Goal: Task Accomplishment & Management: Check status

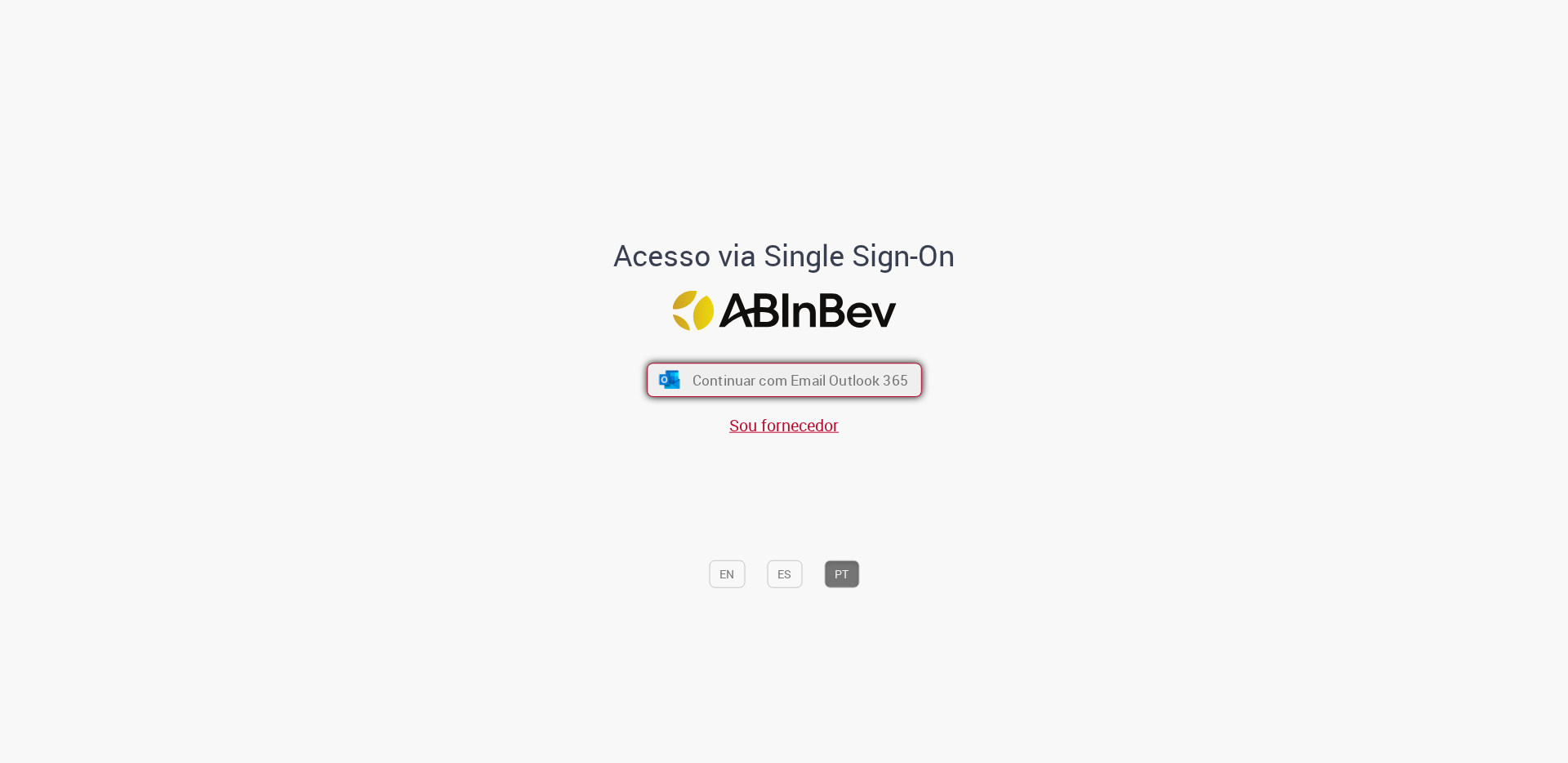
click at [865, 389] on span "Continuar com Email Outlook 365" at bounding box center [799, 380] width 216 height 19
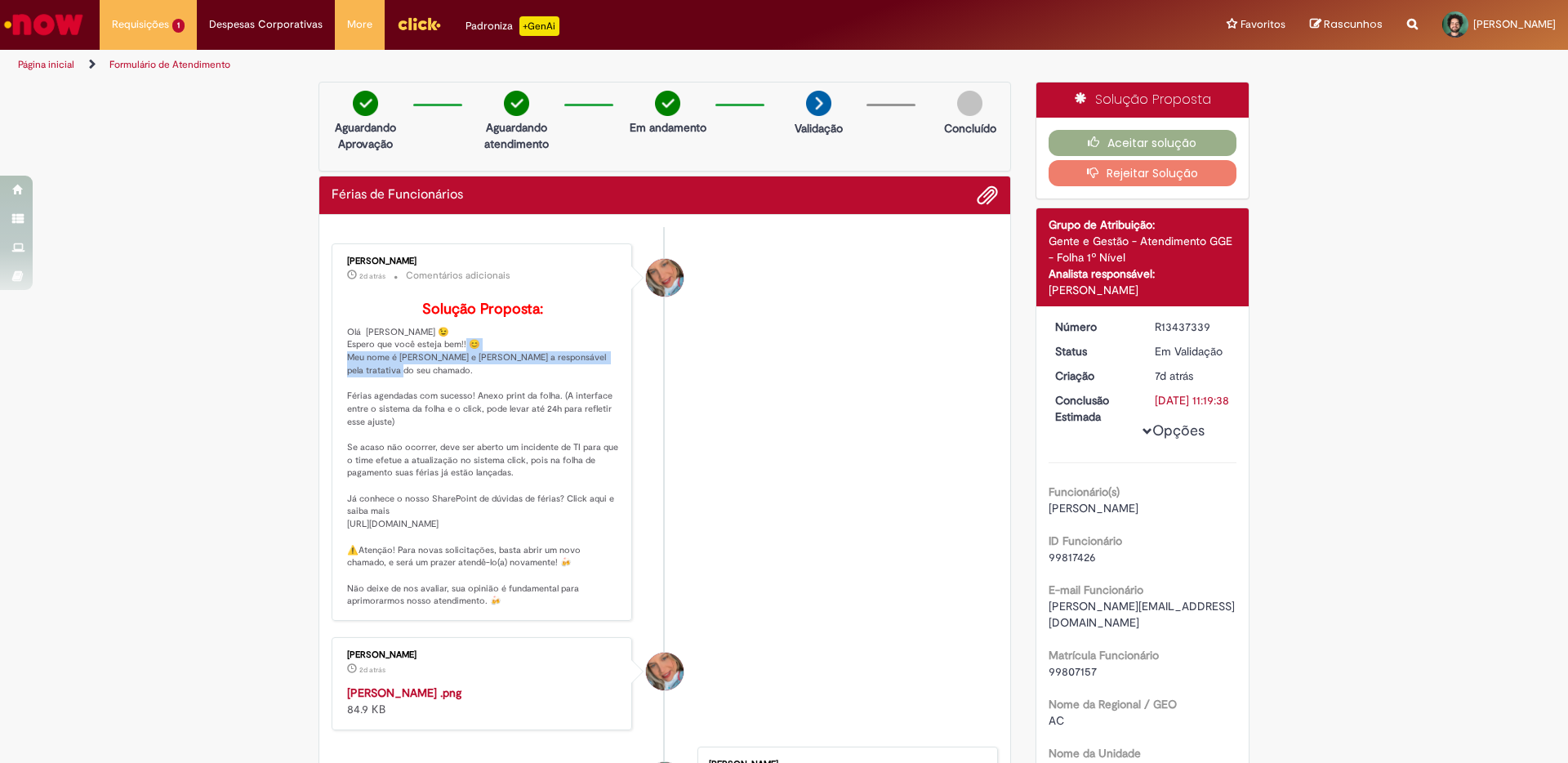
drag, startPoint x: 349, startPoint y: 384, endPoint x: 614, endPoint y: 394, distance: 265.2
click at [614, 394] on div "[PERSON_NAME] 2d atrás 2 dias atrás Comentários adicionais Solução Proposta:" at bounding box center [481, 432] width 290 height 368
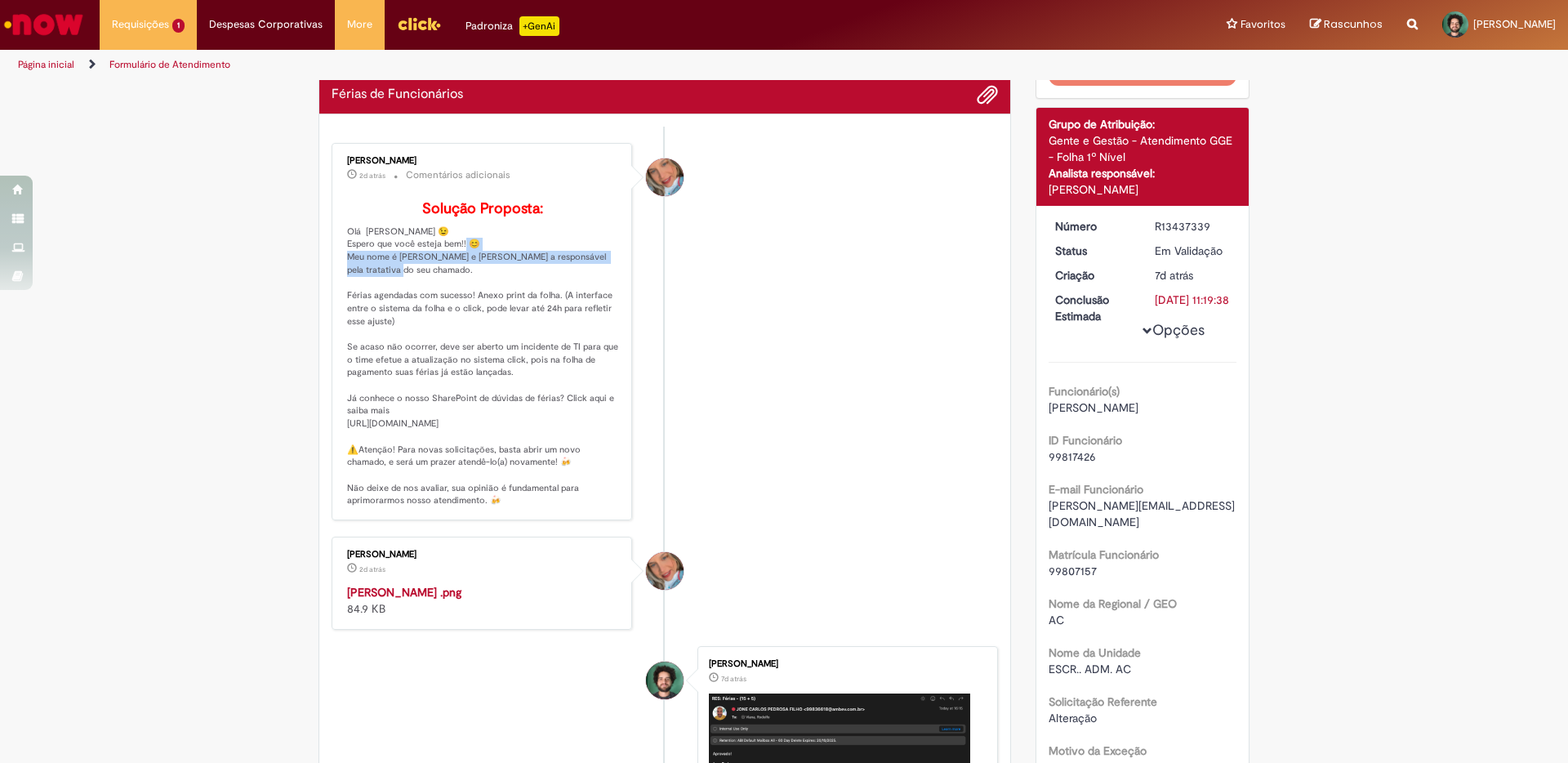
scroll to position [119, 0]
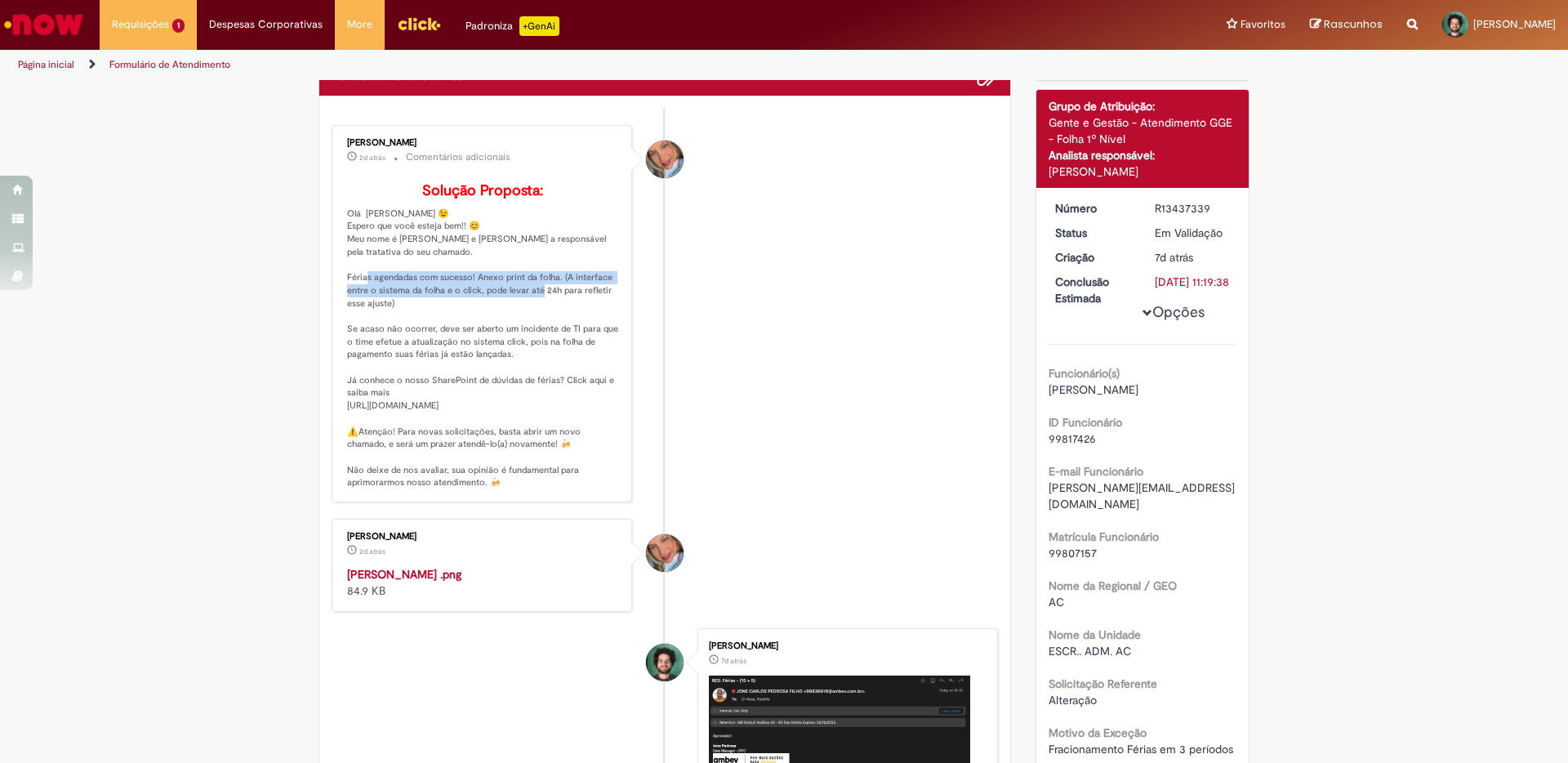
drag, startPoint x: 437, startPoint y: 302, endPoint x: 597, endPoint y: 310, distance: 160.2
click at [597, 310] on p "Solução Proposta: Olá [PERSON_NAME] 😉 Espero que você esteja bem!! 😊 Meu nome é…" at bounding box center [483, 336] width 272 height 306
click at [501, 310] on p "Solução Proposta: Olá [PERSON_NAME] 😉 Espero que você esteja bem!! 😊 Meu nome é…" at bounding box center [483, 336] width 272 height 306
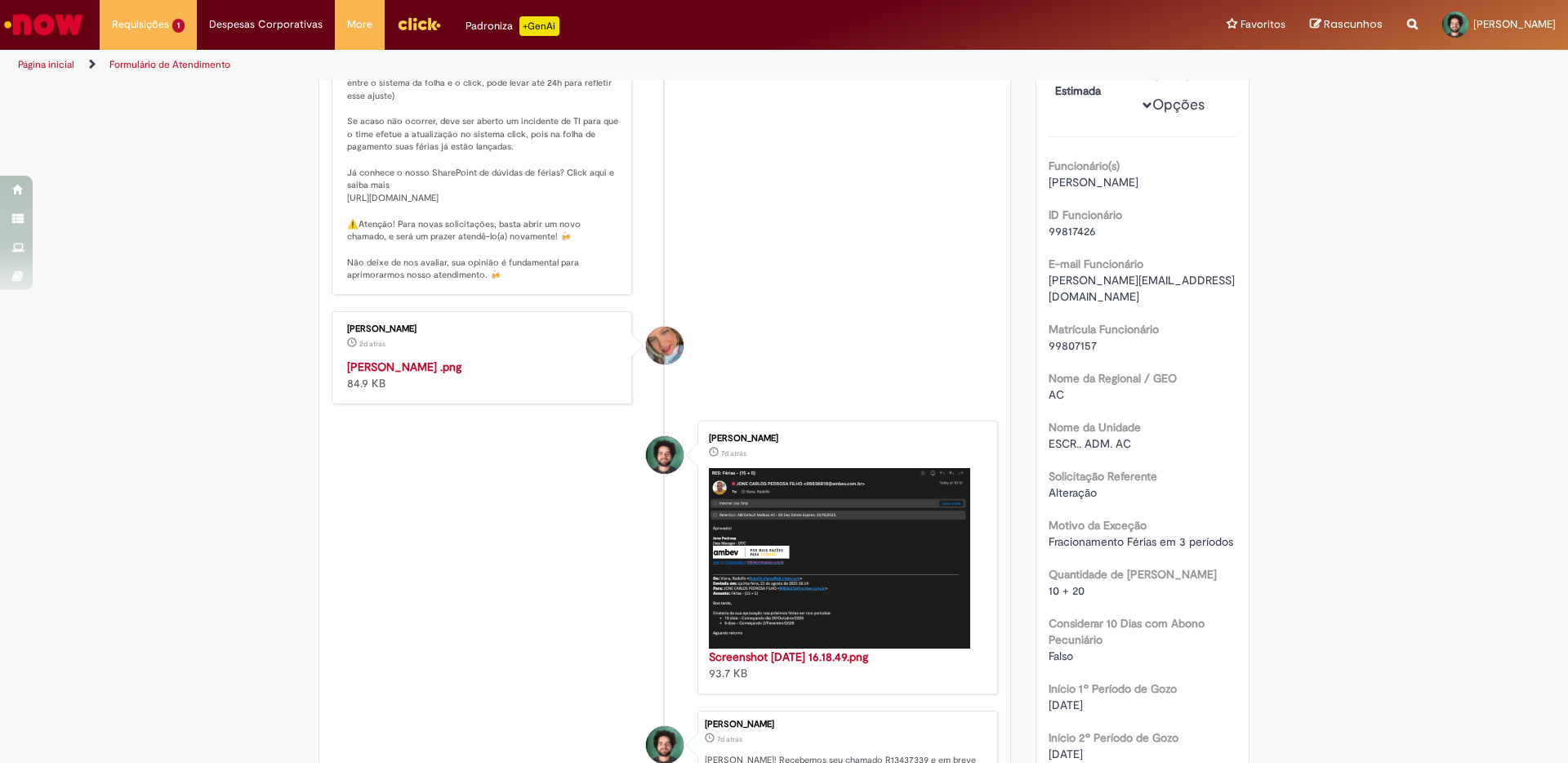
scroll to position [353, 0]
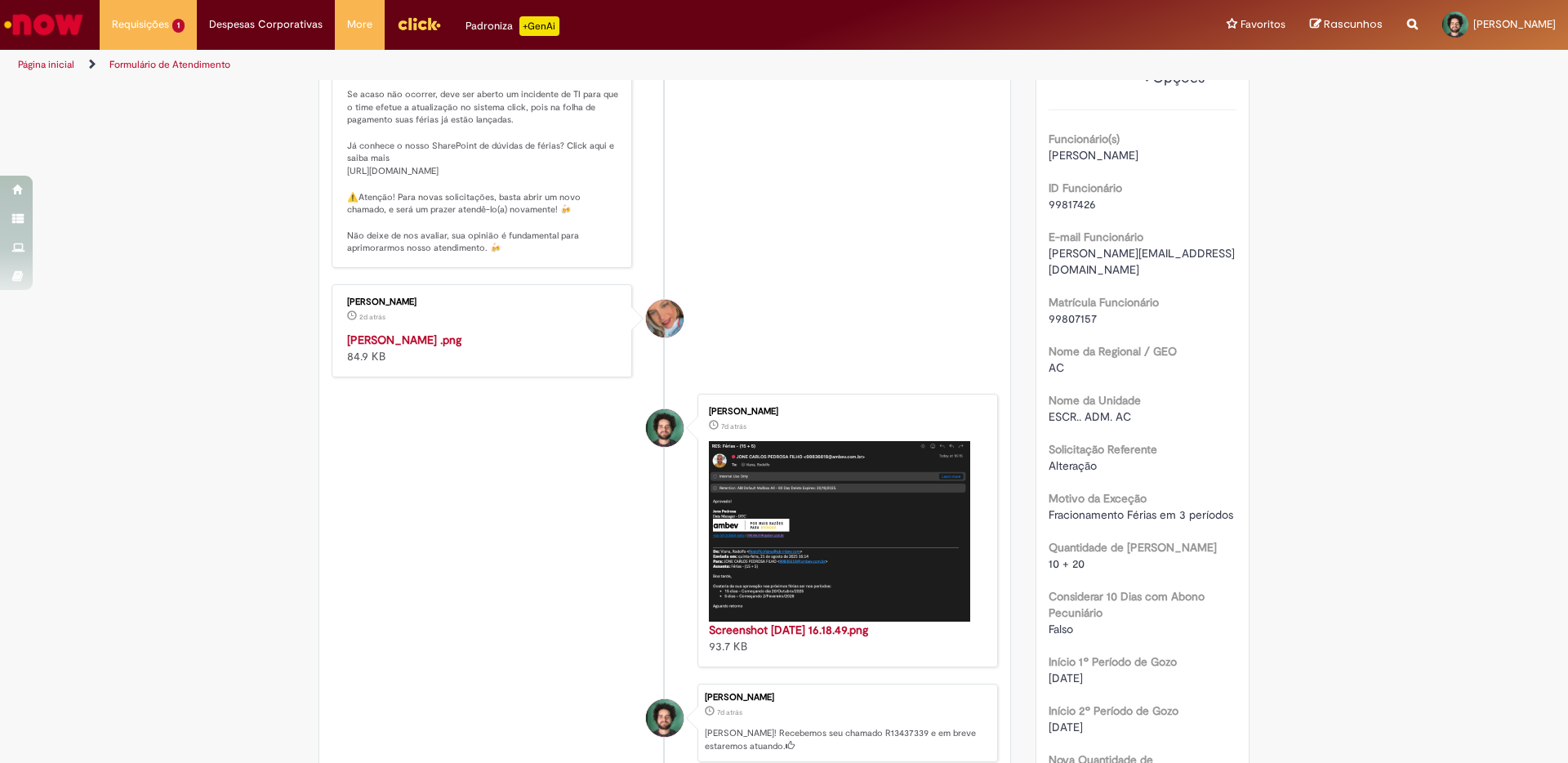
click at [406, 332] on img "Histórico de tíquete" at bounding box center [483, 332] width 272 height 0
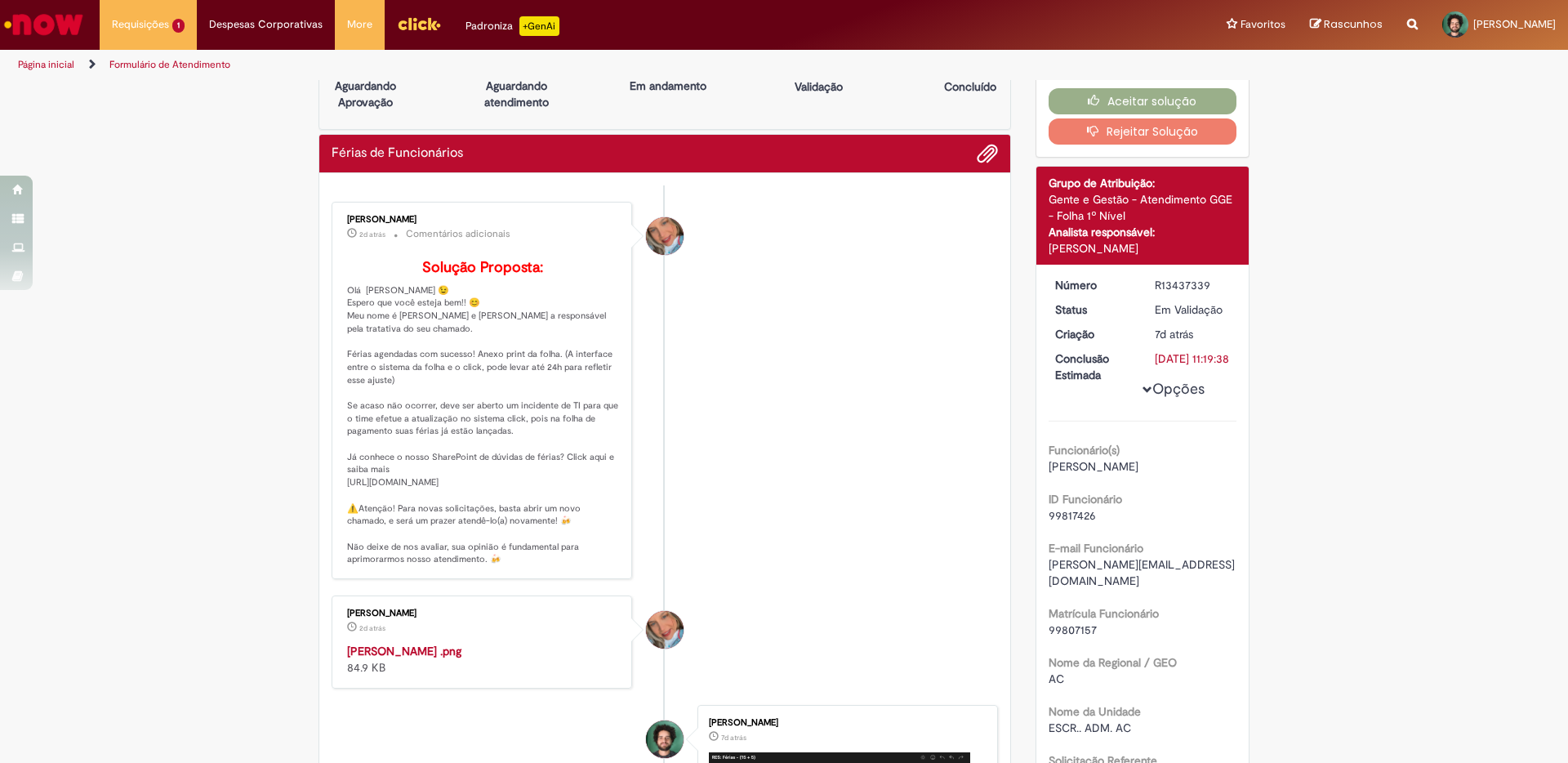
scroll to position [0, 0]
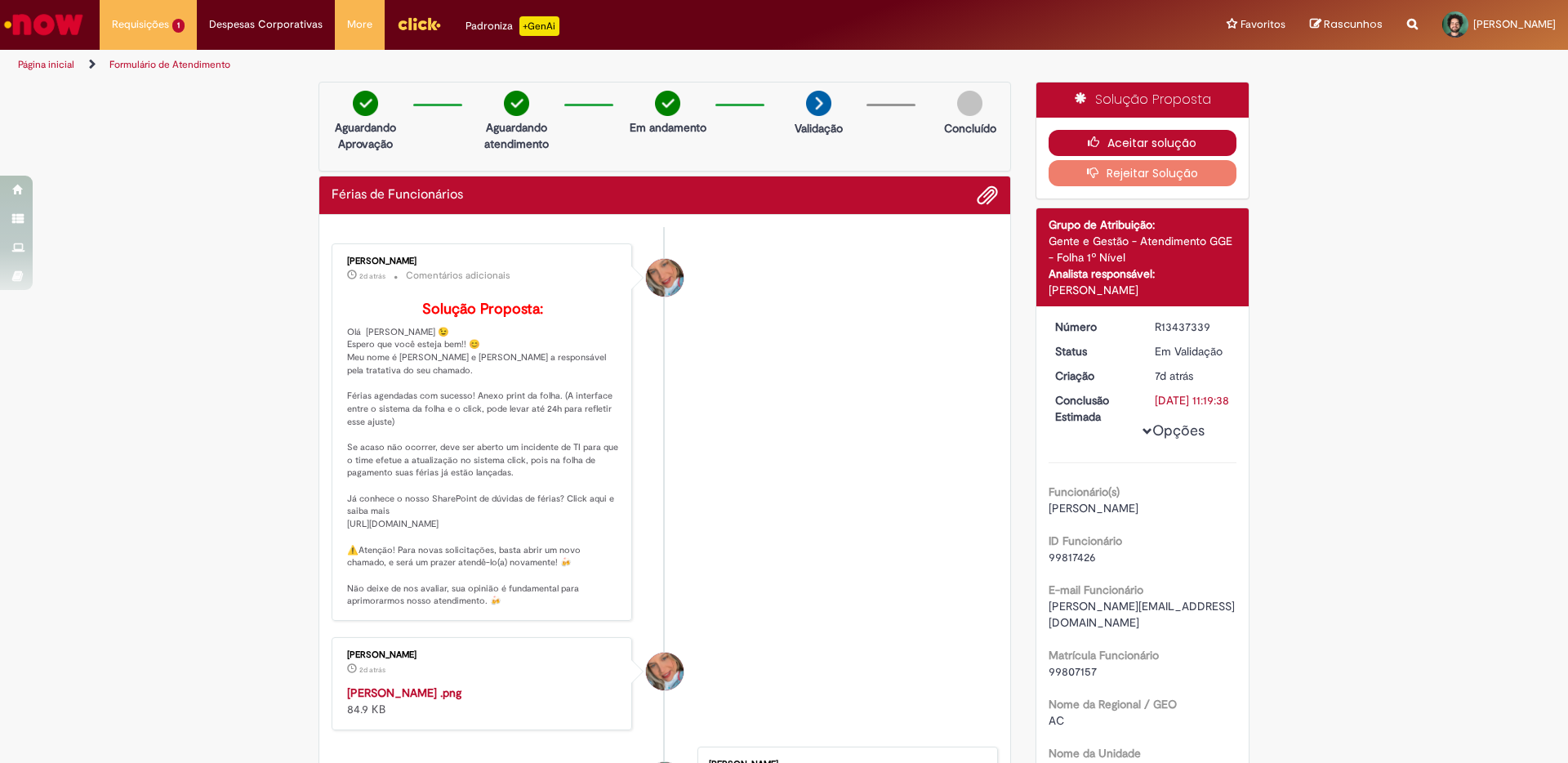
click at [1148, 137] on button "Aceitar solução" at bounding box center [1142, 143] width 189 height 26
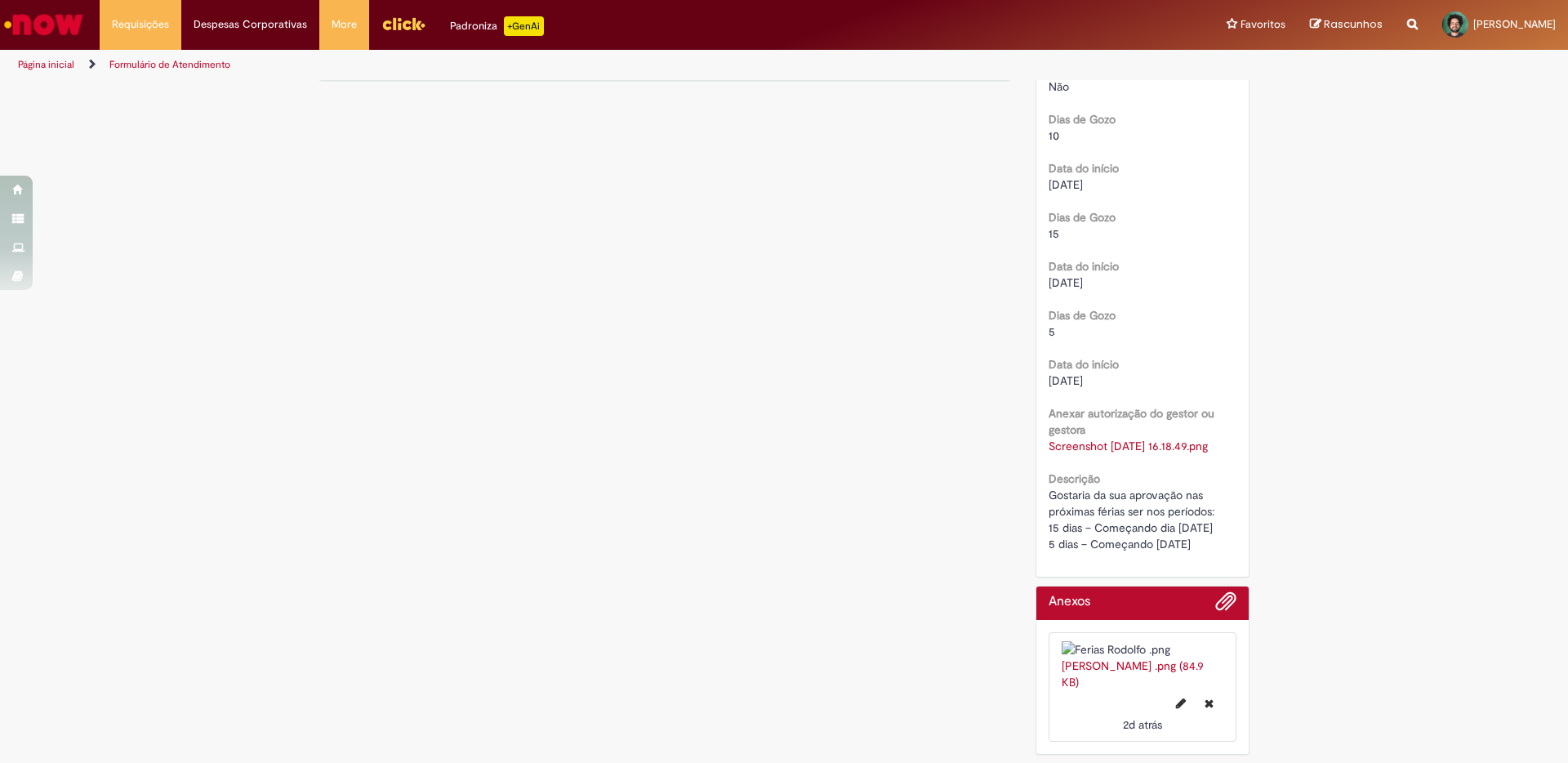
scroll to position [1207, 0]
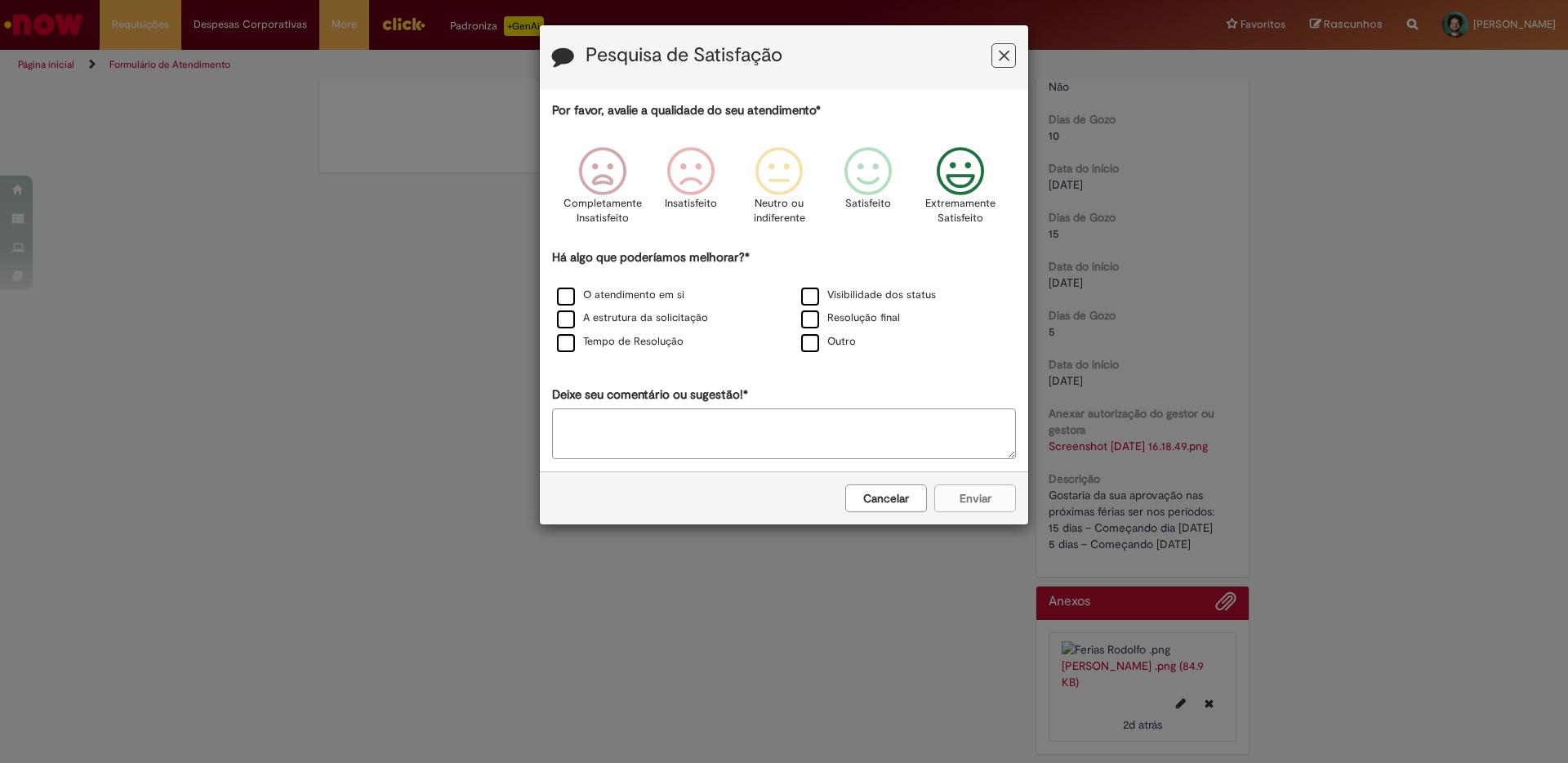
click at [966, 168] on icon "Feedback" at bounding box center [961, 171] width 62 height 49
click at [566, 295] on label "O atendimento em si" at bounding box center [621, 295] width 127 height 16
click at [631, 441] on textarea "Deixe seu comentário ou sugestão!*" at bounding box center [783, 433] width 464 height 50
click at [859, 414] on textarea "**********" at bounding box center [783, 433] width 464 height 50
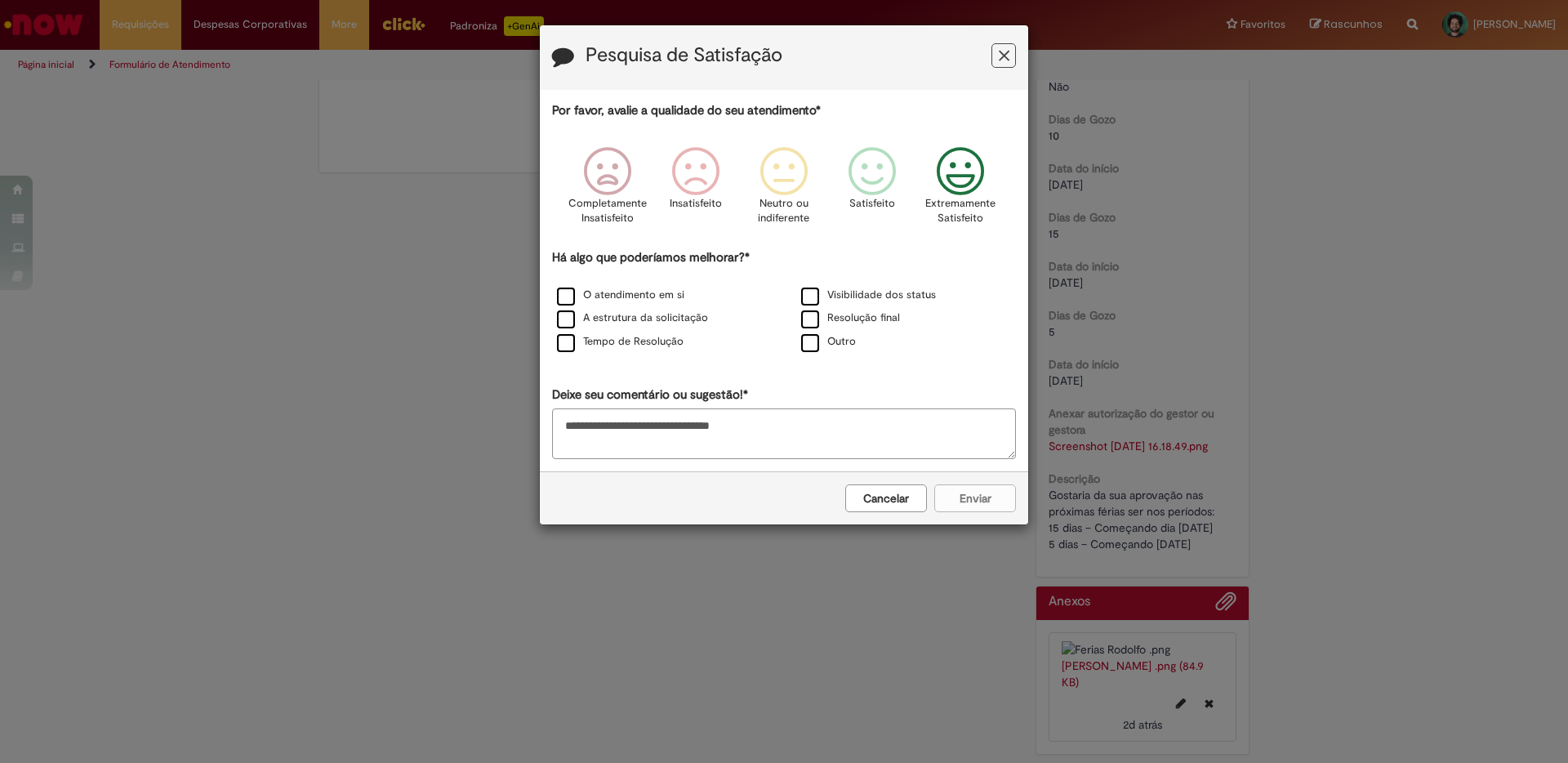
type textarea "**********"
click at [959, 500] on div "Cancelar Enviar" at bounding box center [783, 498] width 488 height 53
click at [965, 186] on icon "Feedback" at bounding box center [961, 171] width 62 height 49
click at [809, 292] on label "Visibilidade dos status" at bounding box center [868, 295] width 134 height 16
click at [812, 297] on label "Visibilidade dos status" at bounding box center [868, 295] width 134 height 16
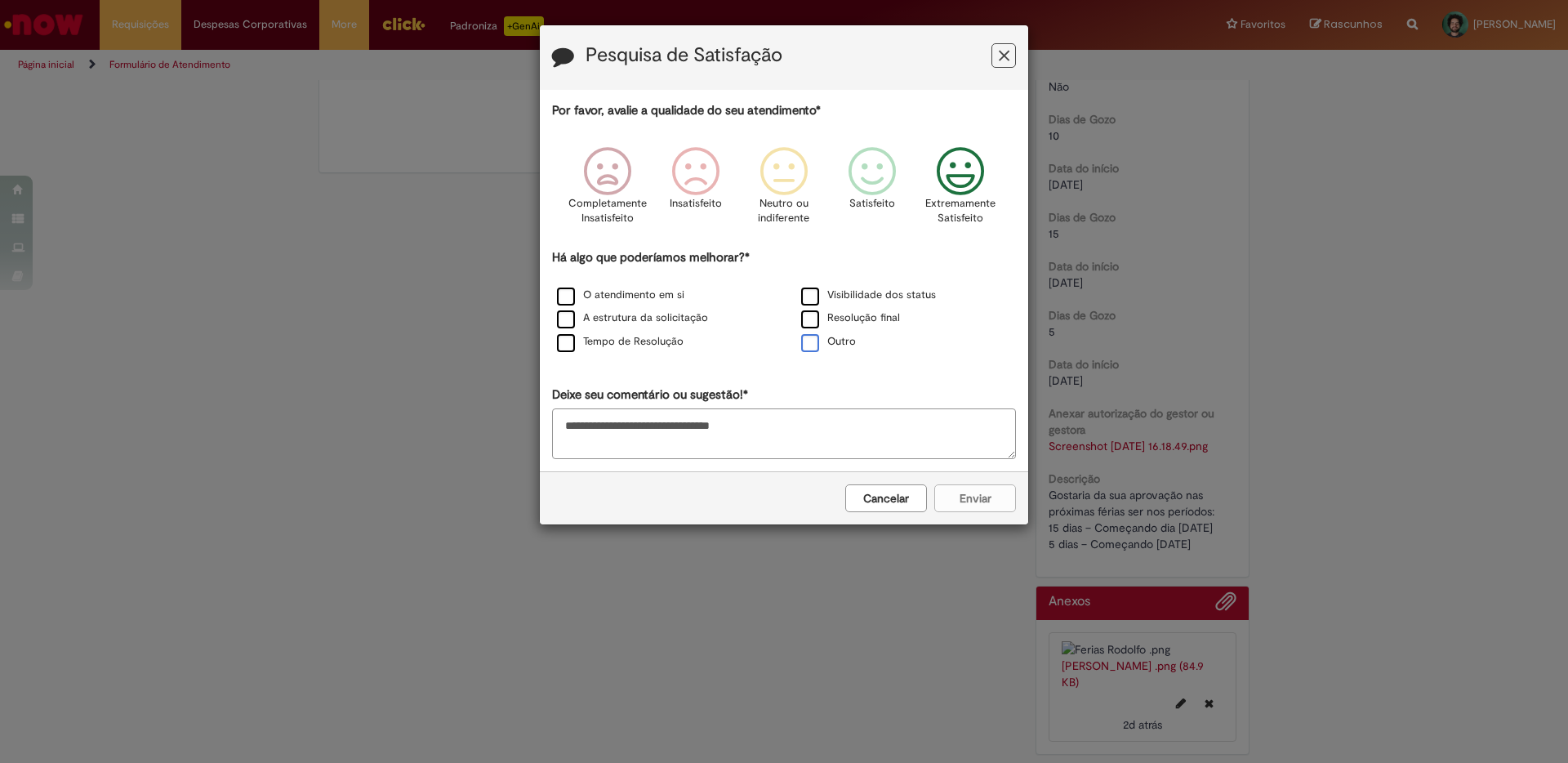
click at [813, 343] on label "Outro" at bounding box center [828, 342] width 55 height 16
click at [984, 494] on button "Enviar" at bounding box center [974, 499] width 81 height 28
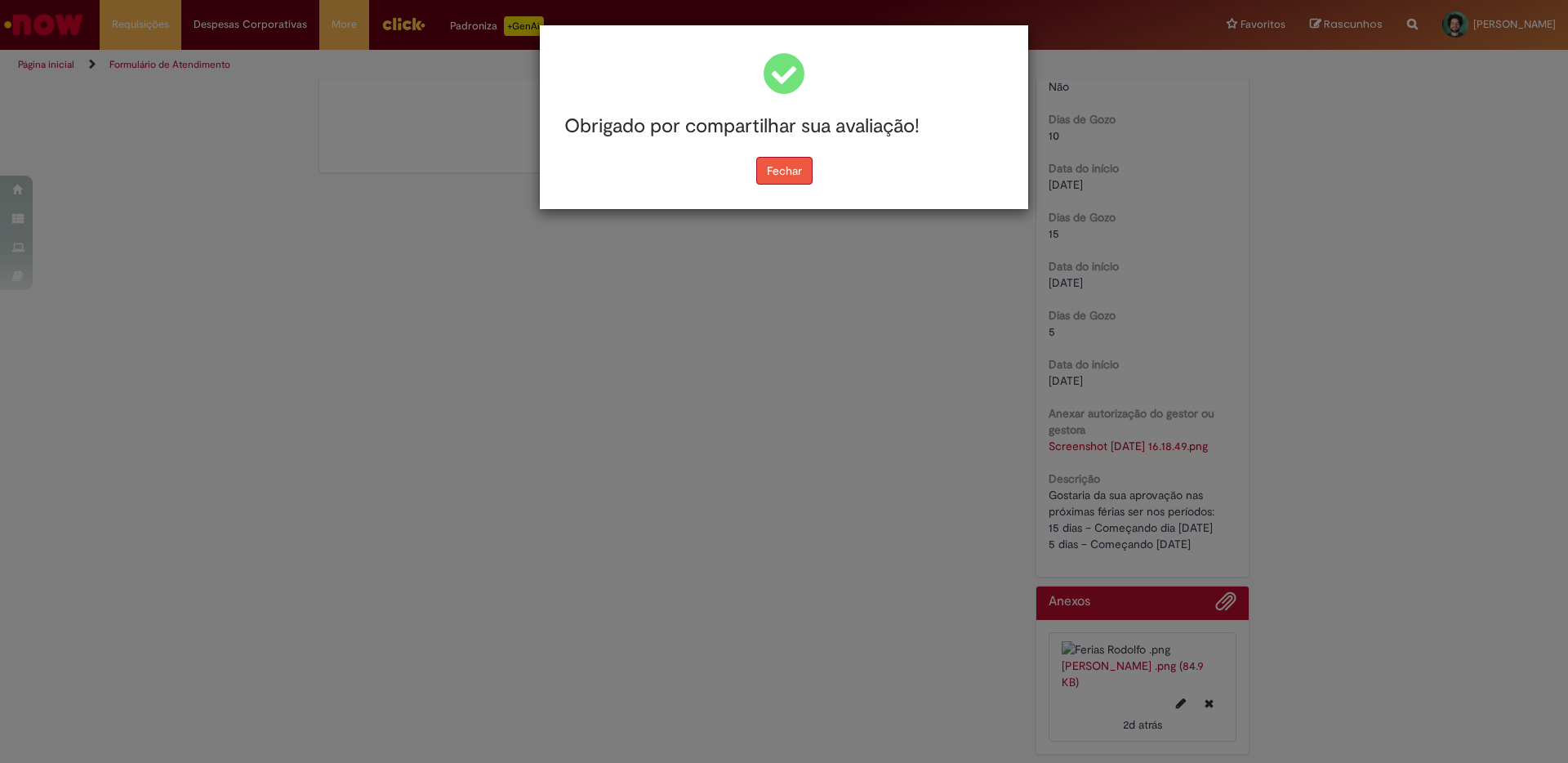
click at [772, 169] on button "Fechar" at bounding box center [784, 171] width 56 height 28
